Goal: Task Accomplishment & Management: Manage account settings

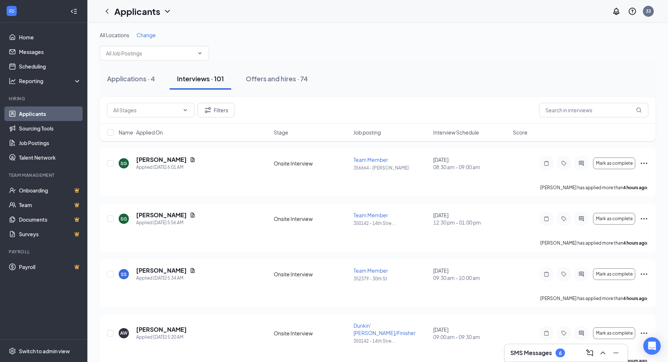
click at [209, 80] on div "Interviews · 101" at bounding box center [200, 78] width 47 height 9
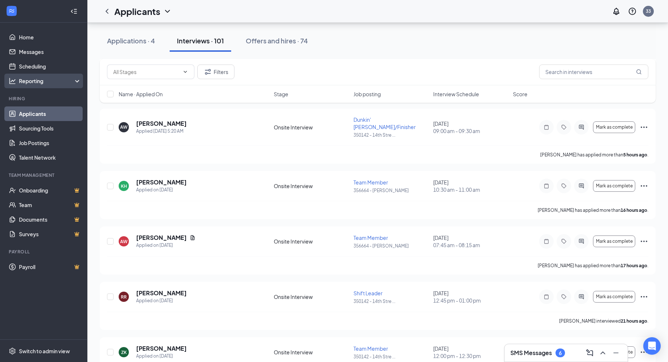
scroll to position [218, 0]
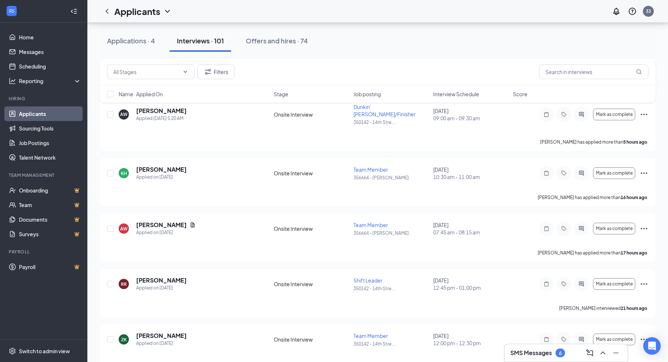
click at [165, 10] on icon "ChevronDown" at bounding box center [167, 11] width 9 height 9
click at [136, 28] on link "Applicants" at bounding box center [158, 31] width 79 height 7
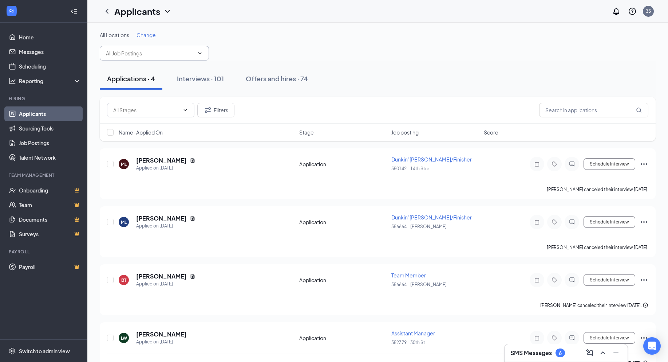
click at [203, 53] on span at bounding box center [154, 53] width 109 height 15
click at [199, 53] on icon "ChevronDown" at bounding box center [199, 53] width 3 height 2
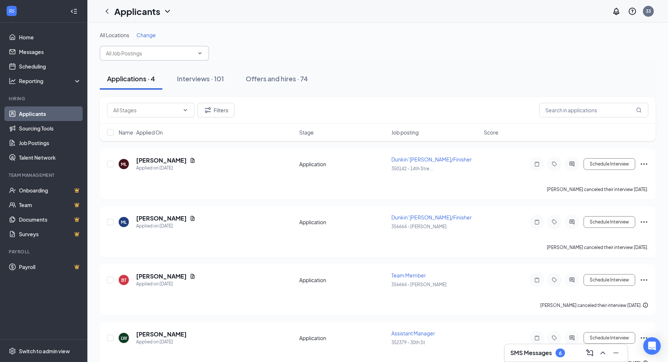
click at [199, 53] on icon "ChevronDown" at bounding box center [199, 53] width 3 height 2
click at [208, 77] on div "Interviews · 101" at bounding box center [200, 78] width 47 height 9
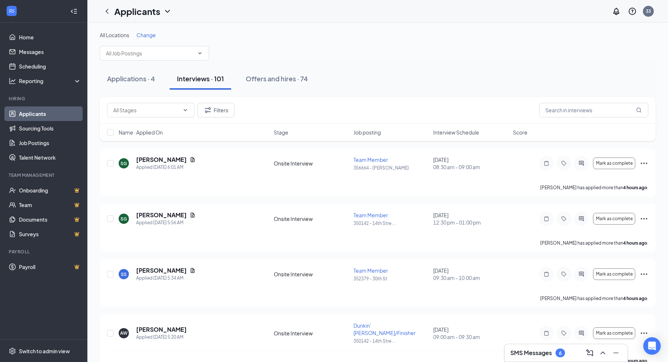
click at [168, 12] on icon "ChevronDown" at bounding box center [167, 11] width 5 height 3
click at [167, 13] on icon "ChevronDown" at bounding box center [167, 11] width 9 height 9
click at [137, 51] on input "text" at bounding box center [150, 53] width 88 height 8
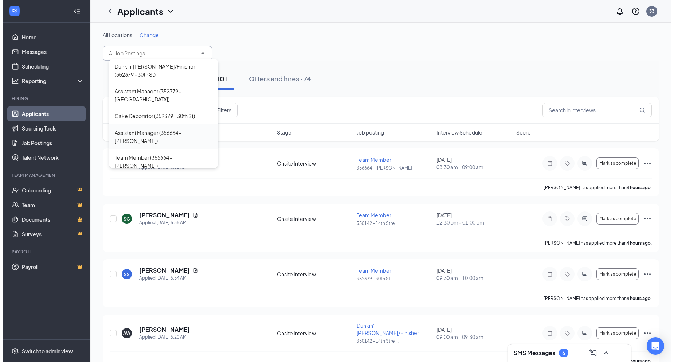
scroll to position [146, 0]
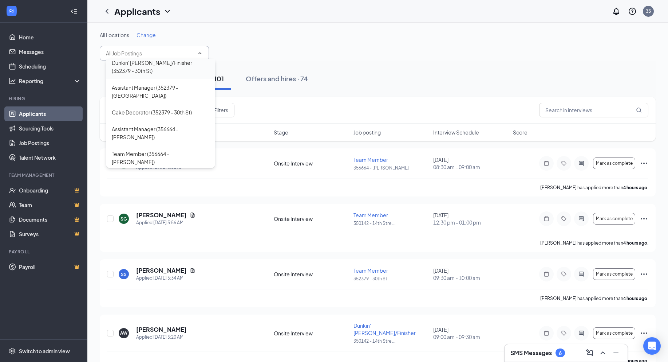
click at [161, 64] on div "Dunkin' [PERSON_NAME]/Finisher (352379 - 30th St)" at bounding box center [161, 67] width 98 height 16
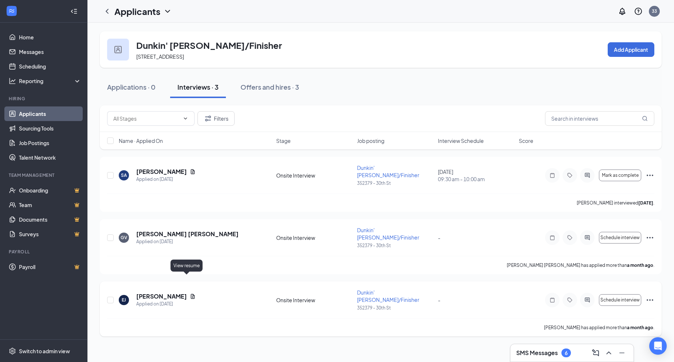
click at [191, 294] on icon "Document" at bounding box center [193, 296] width 4 height 5
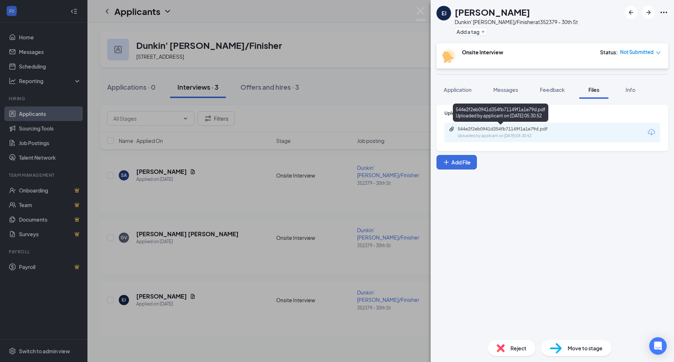
click at [520, 134] on div "Uploaded by applicant on [DATE] 05:30:52" at bounding box center [511, 136] width 109 height 6
click at [410, 65] on div "EJ [PERSON_NAME]' [PERSON_NAME]/Finisher at [STREET_ADDRESS] Add a tag Onsite I…" at bounding box center [337, 181] width 674 height 362
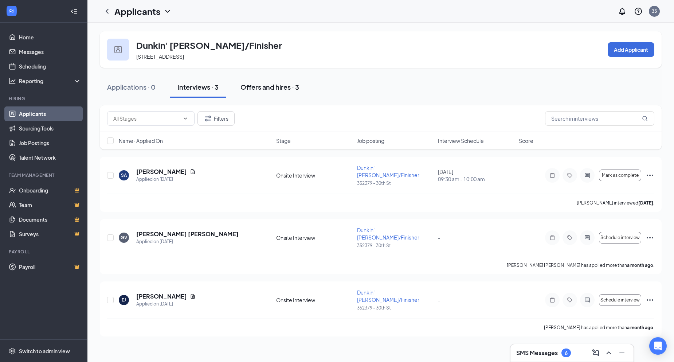
click at [272, 92] on button "Offers and hires · 3" at bounding box center [269, 87] width 73 height 22
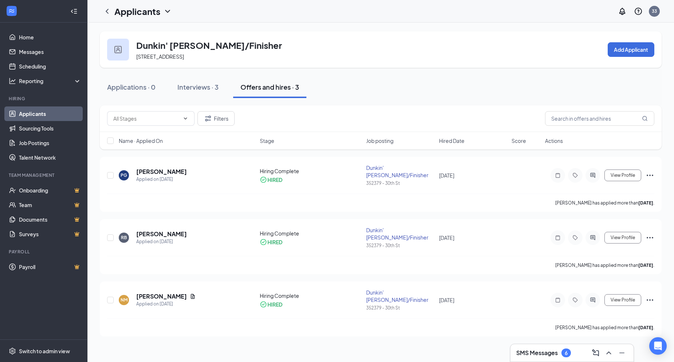
click at [165, 11] on icon "ChevronDown" at bounding box center [167, 11] width 9 height 9
click at [154, 35] on link "Applicants" at bounding box center [158, 31] width 79 height 7
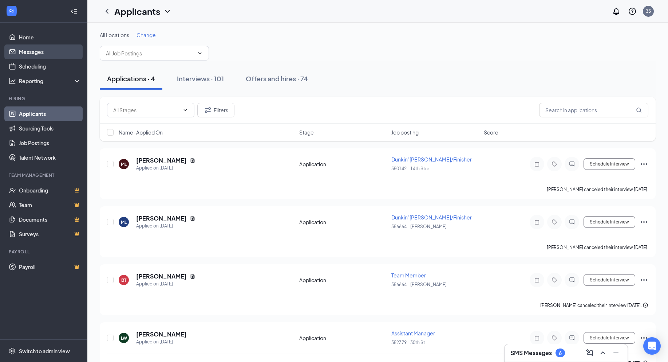
click at [39, 52] on link "Messages" at bounding box center [50, 51] width 62 height 15
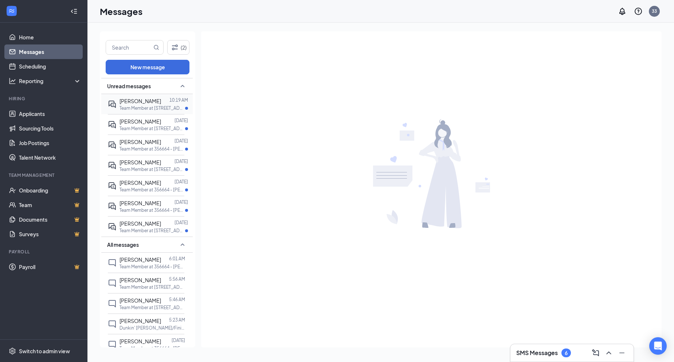
click at [132, 104] on div "[PERSON_NAME]" at bounding box center [140, 101] width 42 height 8
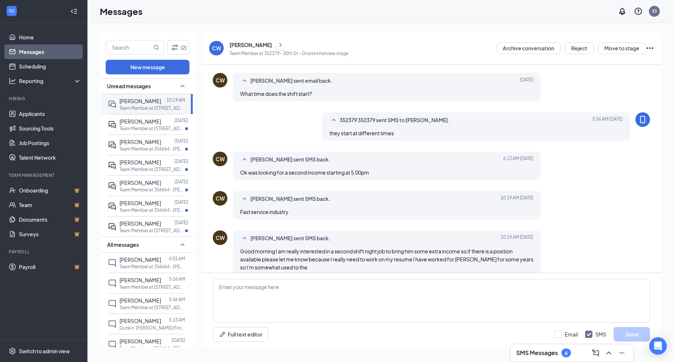
scroll to position [170, 0]
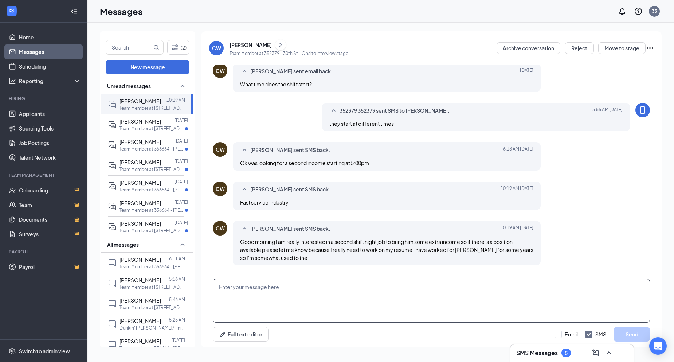
click at [287, 294] on textarea at bounding box center [431, 301] width 437 height 44
type textarea "I DONT HAVE ANY SHIFTS LIKE THAT RIGHT NOW"
click at [642, 333] on button "Send" at bounding box center [631, 334] width 36 height 15
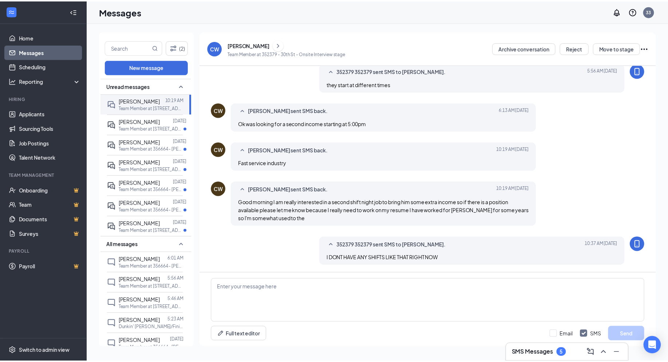
scroll to position [63, 0]
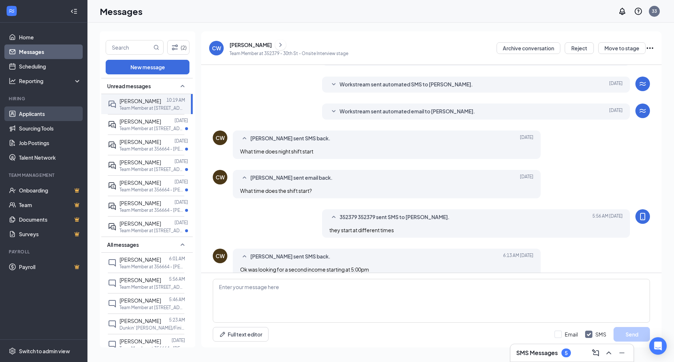
click at [28, 119] on link "Applicants" at bounding box center [50, 113] width 62 height 15
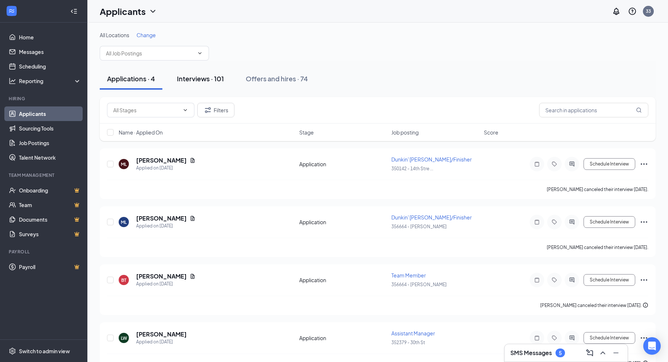
click at [197, 82] on div "Interviews · 101" at bounding box center [200, 78] width 47 height 9
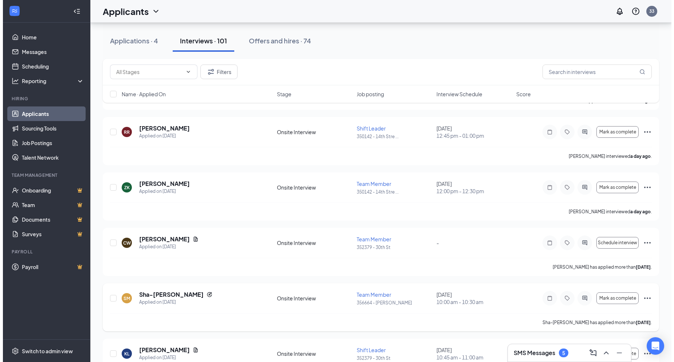
scroll to position [437, 0]
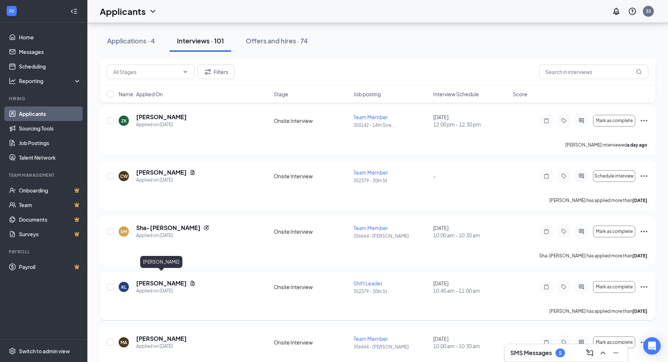
click at [181, 279] on h5 "[PERSON_NAME]" at bounding box center [161, 283] width 51 height 8
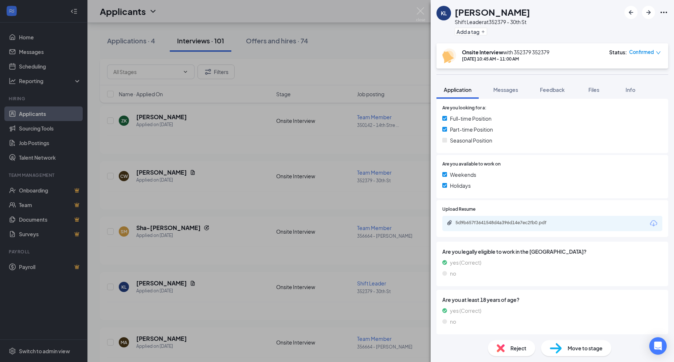
scroll to position [154, 0]
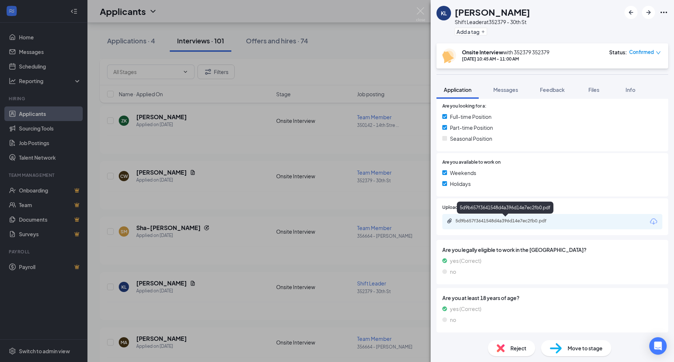
click at [501, 223] on div "5d9b657f3641548d4a396d14e7ec2fb0.pdf" at bounding box center [506, 221] width 102 height 6
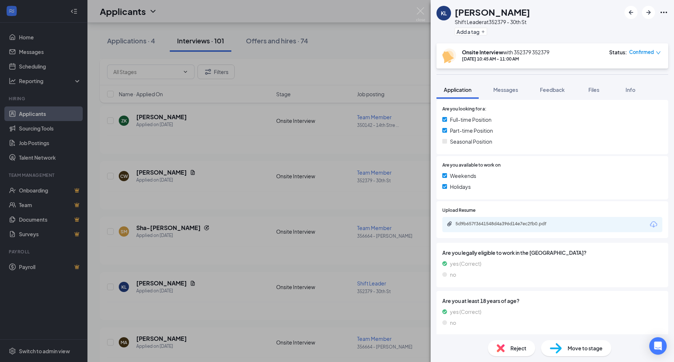
click at [658, 12] on div at bounding box center [646, 12] width 44 height 13
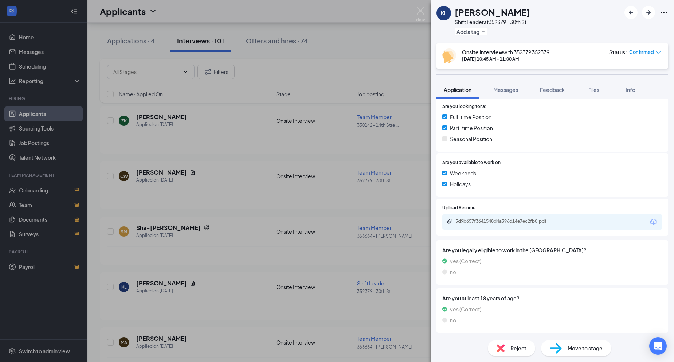
scroll to position [154, 0]
click at [515, 89] on span "Messages" at bounding box center [505, 89] width 25 height 7
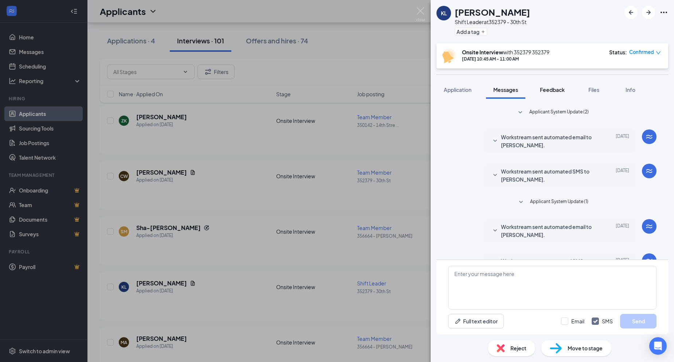
scroll to position [24, 0]
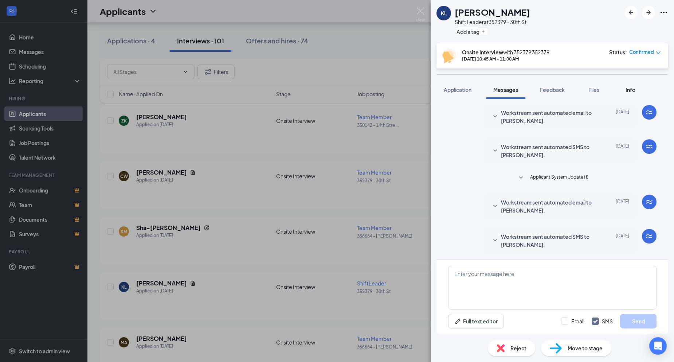
click at [633, 92] on span "Info" at bounding box center [630, 89] width 10 height 7
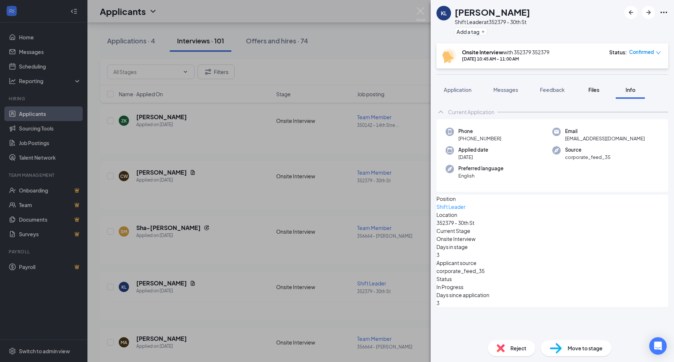
click at [594, 89] on span "Files" at bounding box center [593, 89] width 11 height 7
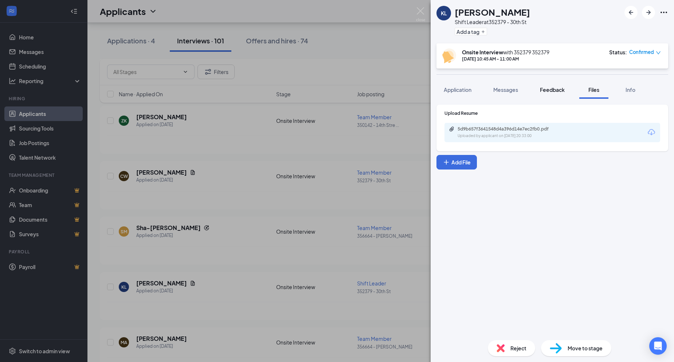
click at [552, 87] on span "Feedback" at bounding box center [552, 89] width 25 height 7
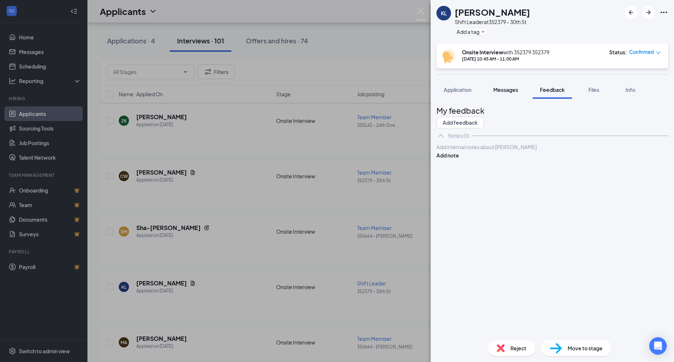
click at [510, 90] on span "Messages" at bounding box center [505, 89] width 25 height 7
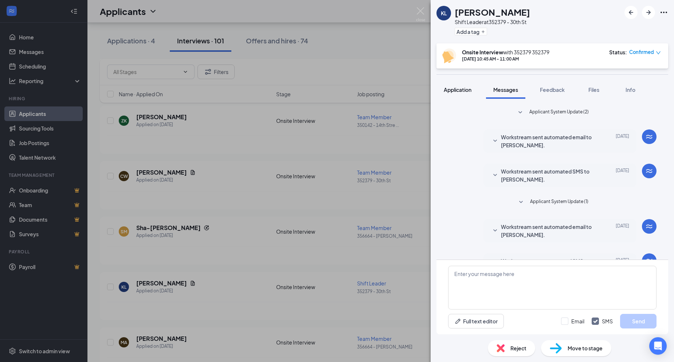
scroll to position [24, 0]
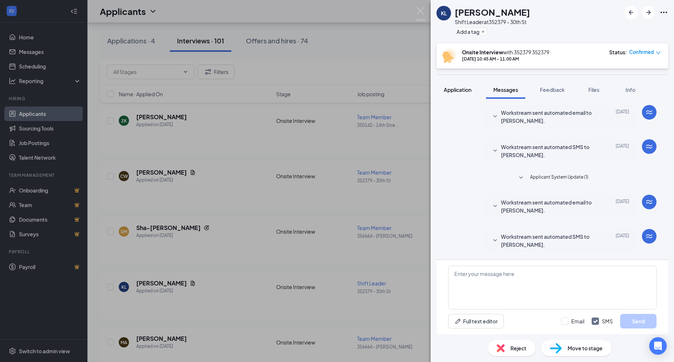
click at [452, 90] on span "Application" at bounding box center [458, 89] width 28 height 7
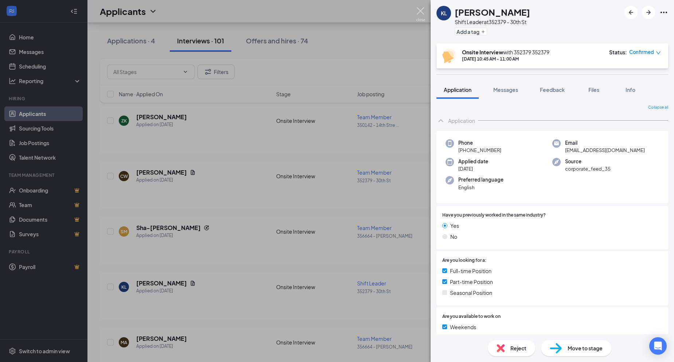
click at [419, 10] on img at bounding box center [420, 14] width 9 height 14
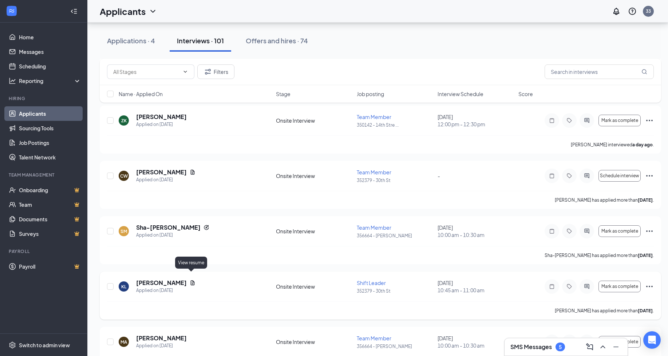
click at [191, 280] on icon "Document" at bounding box center [193, 282] width 4 height 5
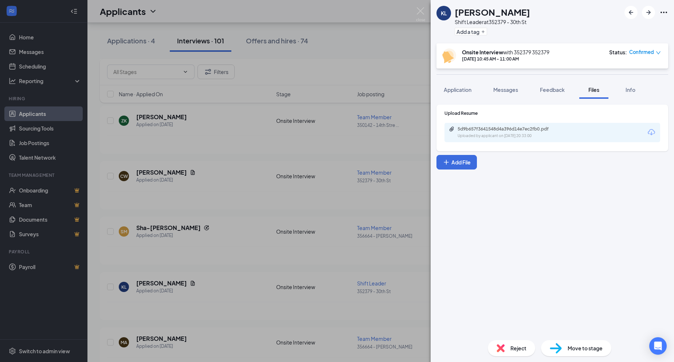
click at [375, 60] on div "KL [PERSON_NAME] Shift Leader at 352379 - 30th St Add a tag Onsite Interview wi…" at bounding box center [337, 181] width 674 height 362
